Goal: Obtain resource: Obtain resource

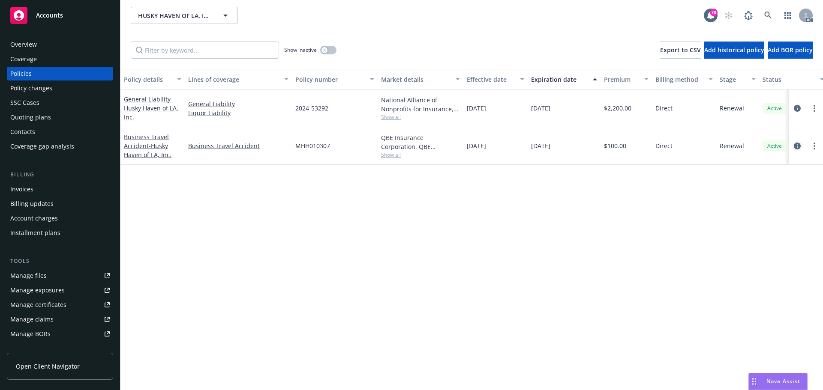
click at [800, 146] on icon "circleInformation" at bounding box center [797, 146] width 7 height 7
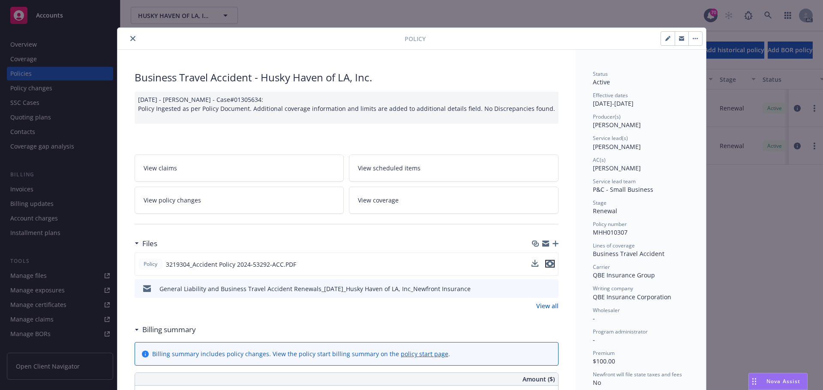
click at [549, 265] on icon "preview file" at bounding box center [550, 264] width 8 height 6
